Goal: Find specific page/section

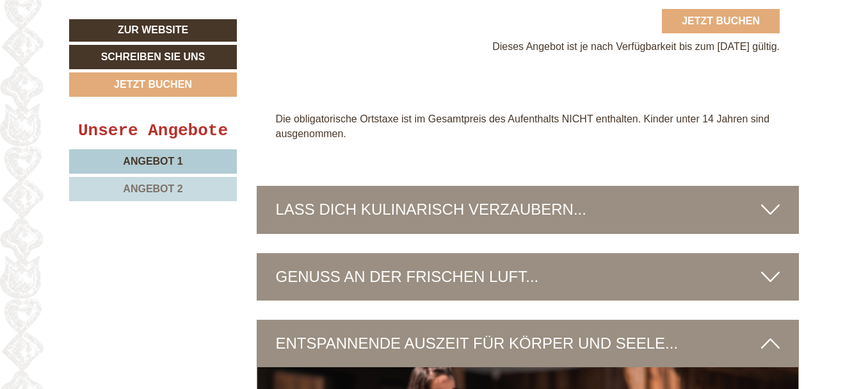
scroll to position [3202, 0]
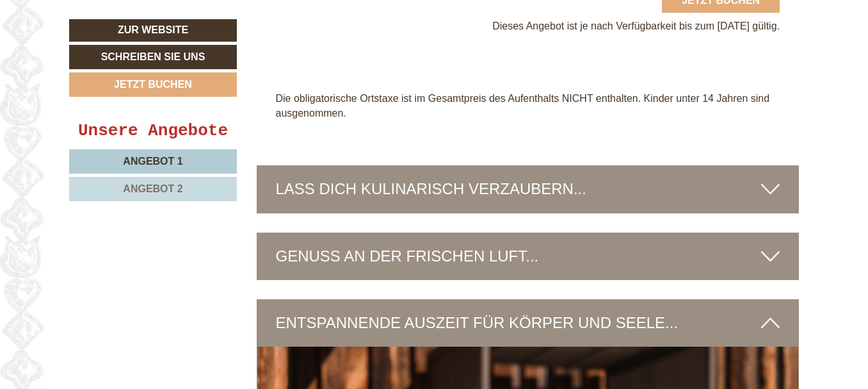
click at [774, 178] on icon at bounding box center [770, 189] width 19 height 22
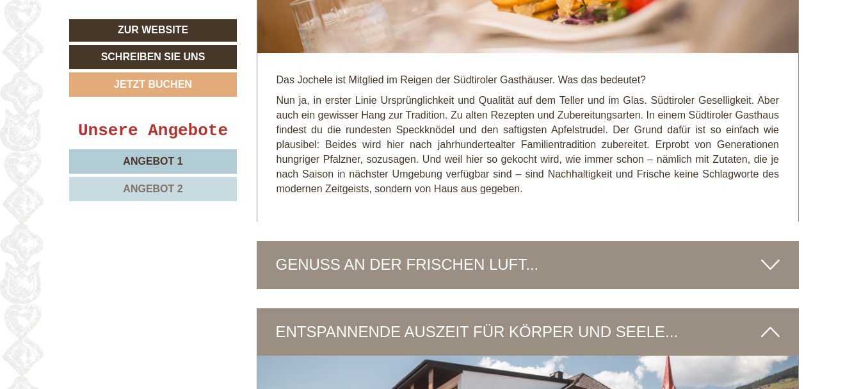
scroll to position [3714, 0]
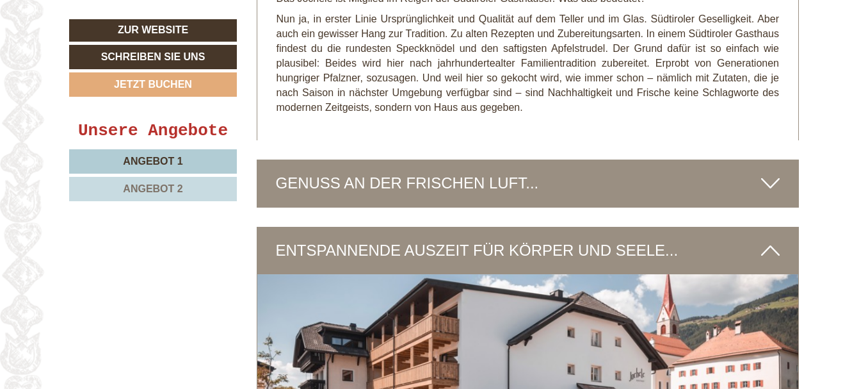
click at [765, 172] on icon at bounding box center [770, 183] width 19 height 22
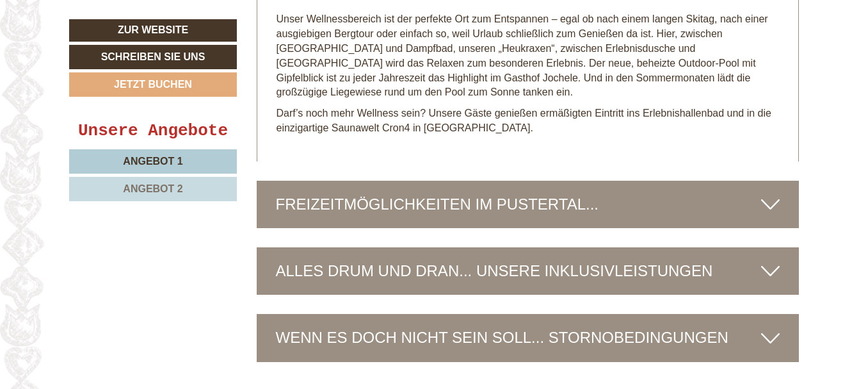
scroll to position [4739, 0]
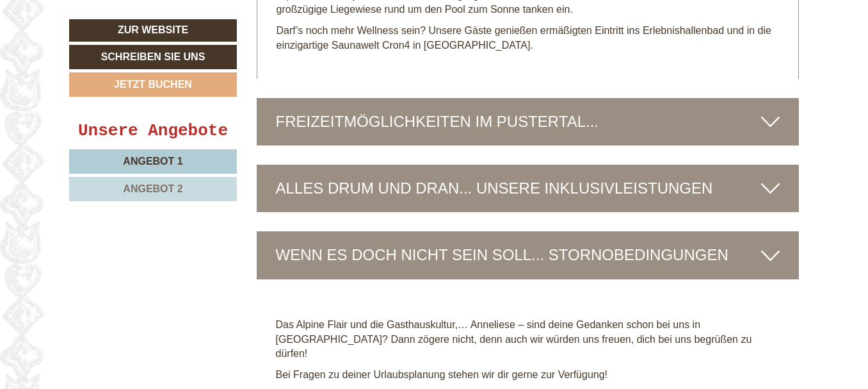
click at [774, 111] on icon at bounding box center [770, 122] width 19 height 22
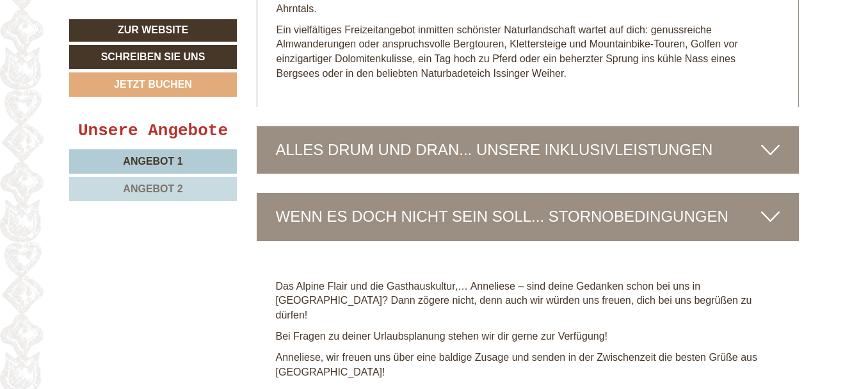
scroll to position [5251, 0]
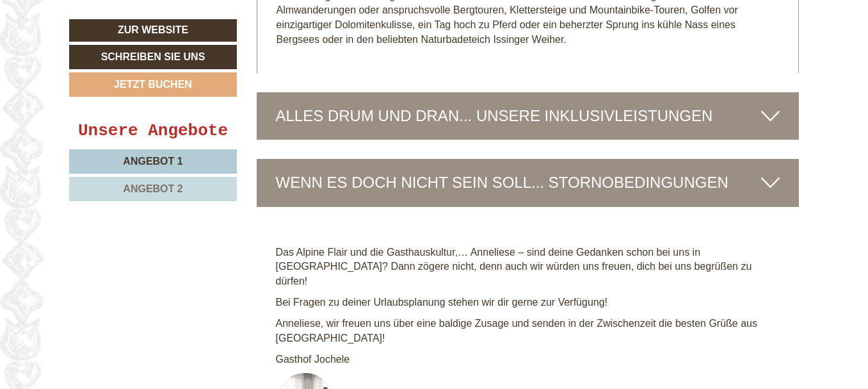
click at [772, 105] on icon at bounding box center [770, 116] width 19 height 22
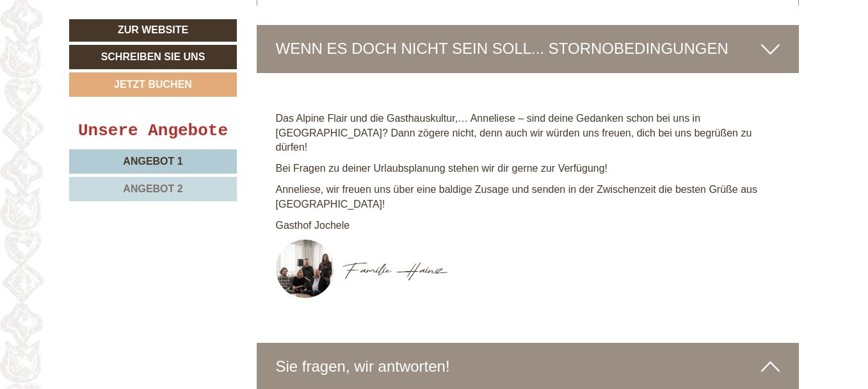
scroll to position [6212, 0]
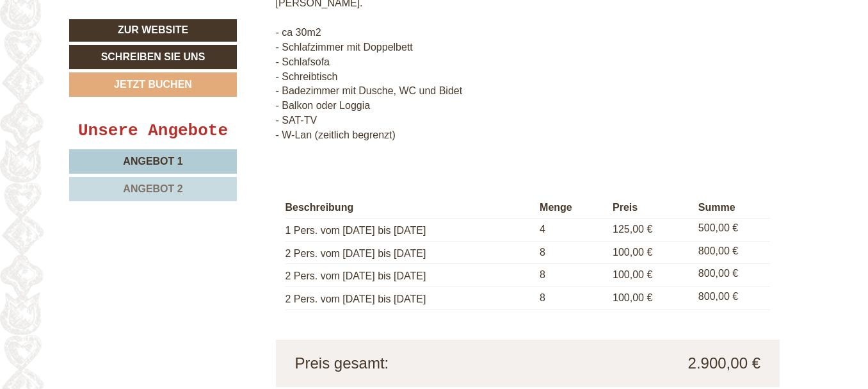
scroll to position [1342, 0]
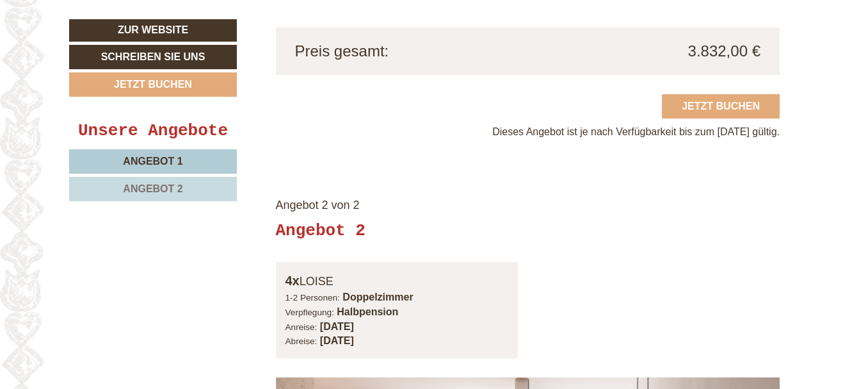
scroll to position [1919, 0]
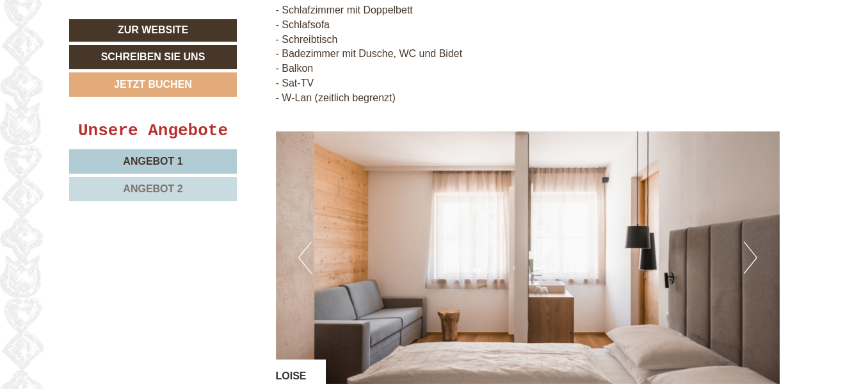
scroll to position [1342, 0]
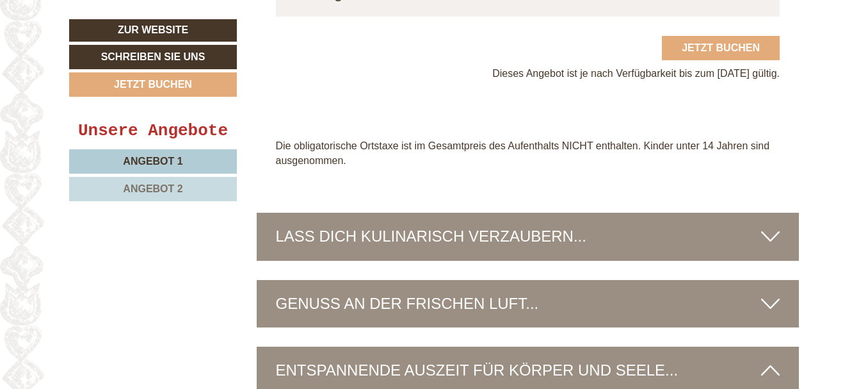
scroll to position [2946, 0]
